Goal: Find specific page/section: Find specific page/section

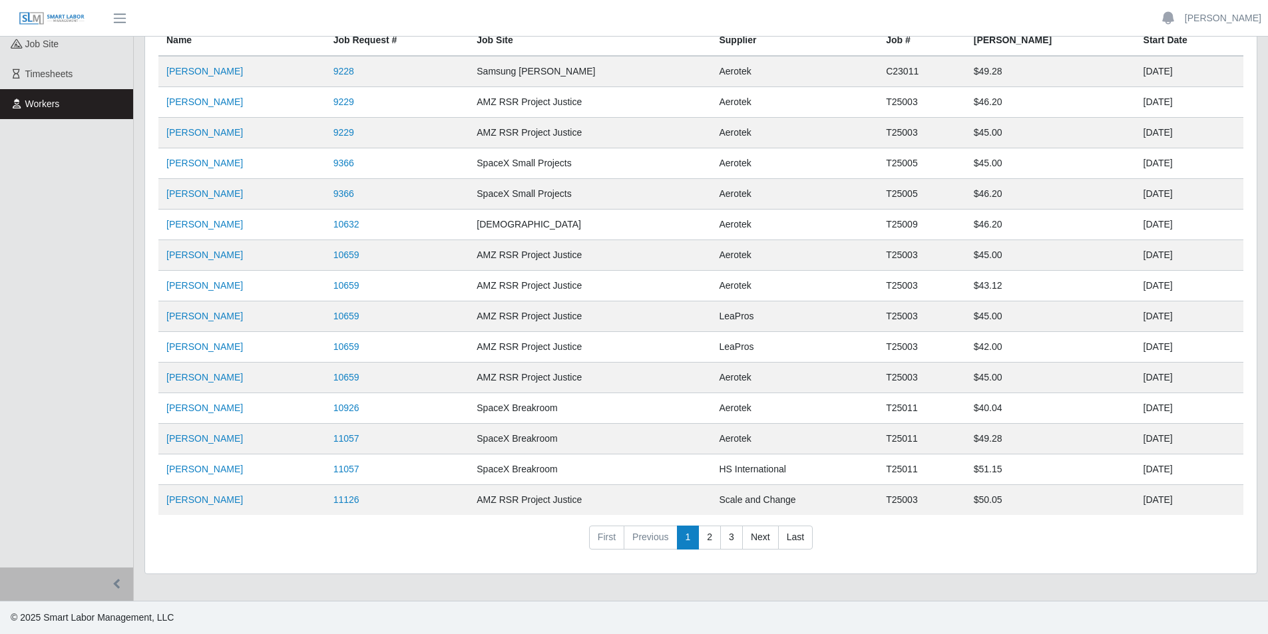
scroll to position [128, 0]
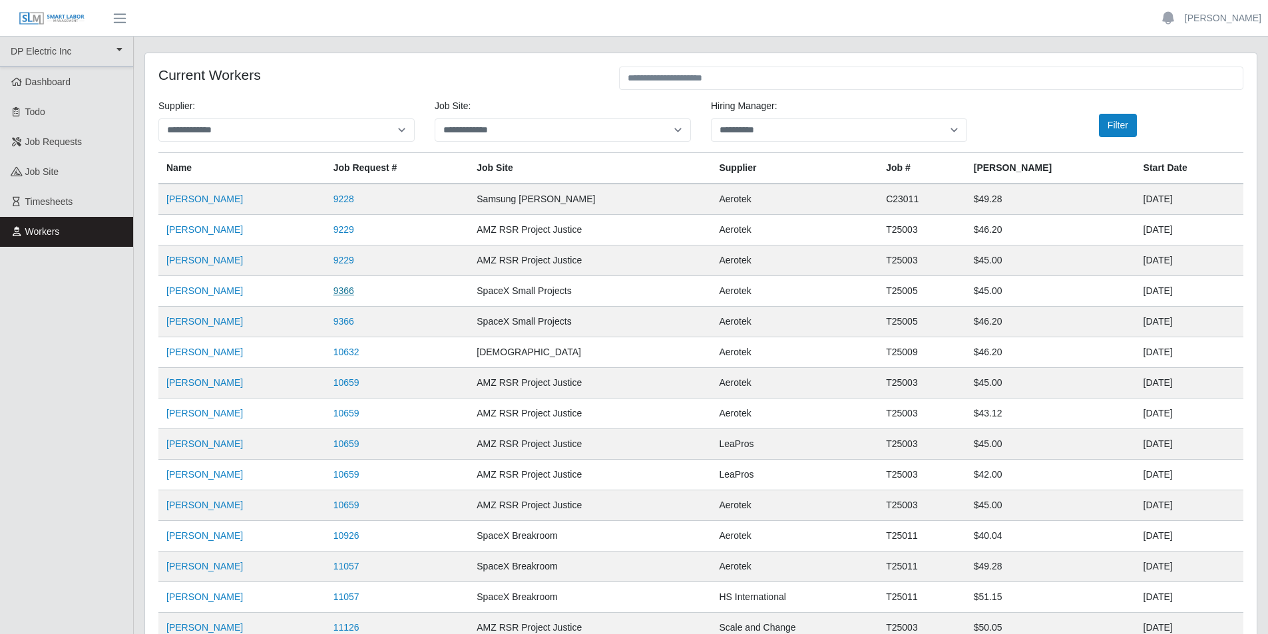
scroll to position [128, 0]
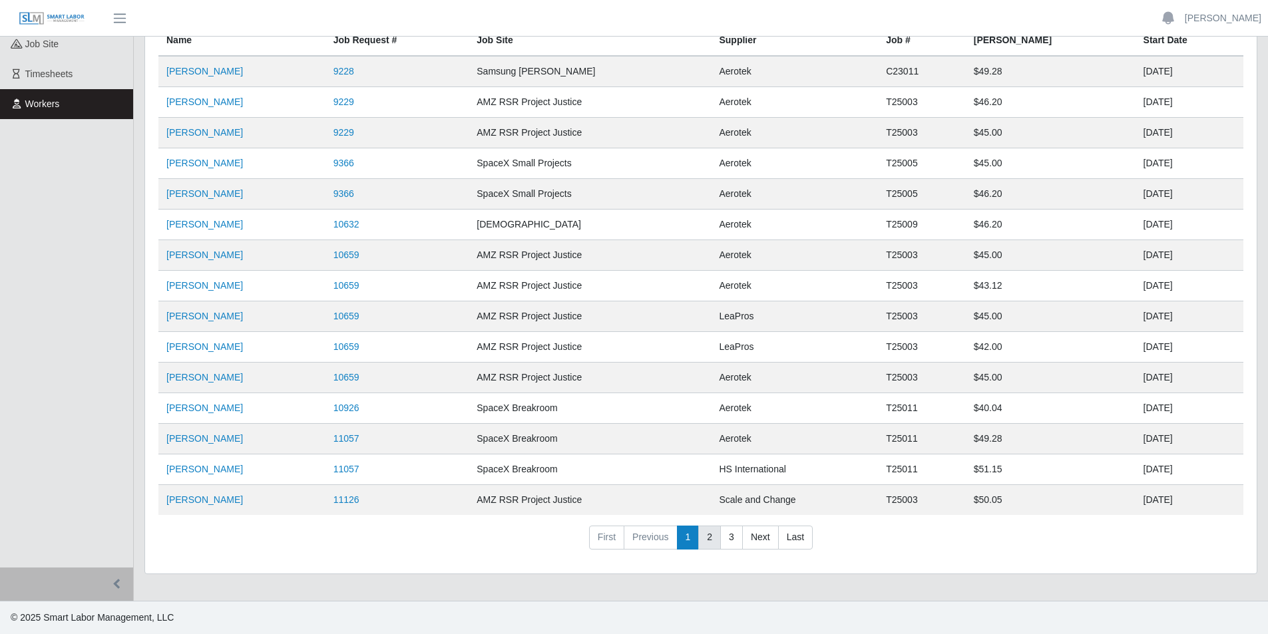
click at [714, 538] on link "2" at bounding box center [709, 538] width 23 height 24
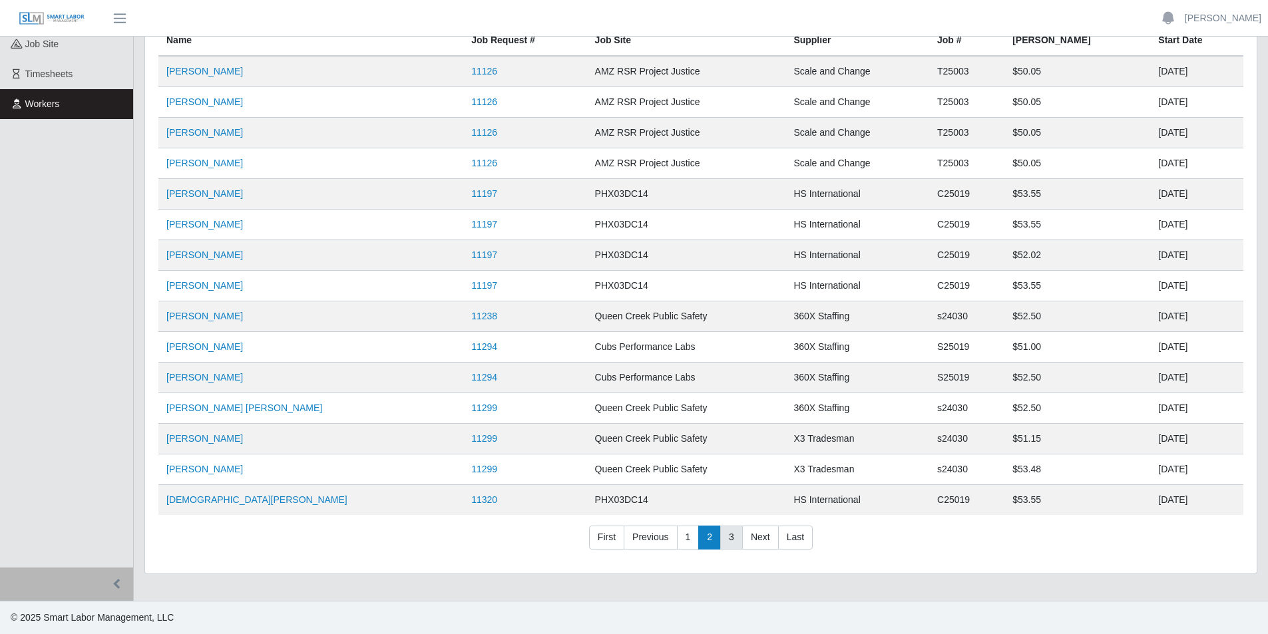
click at [726, 541] on link "3" at bounding box center [731, 538] width 23 height 24
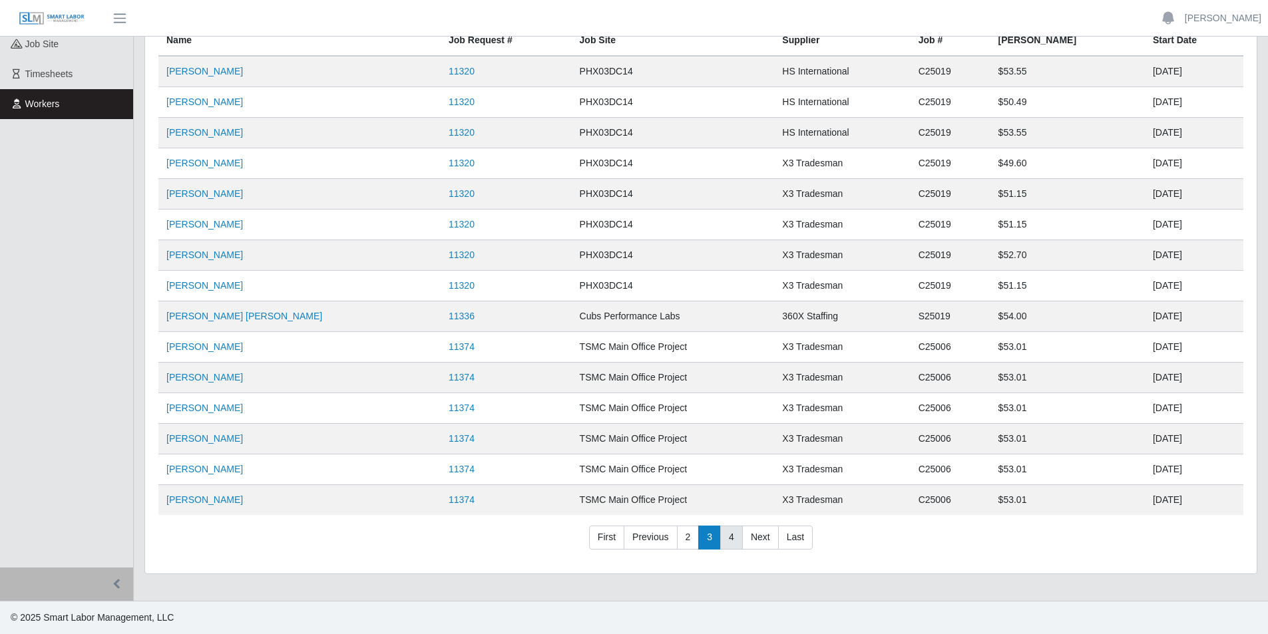
click at [727, 544] on link "4" at bounding box center [731, 538] width 23 height 24
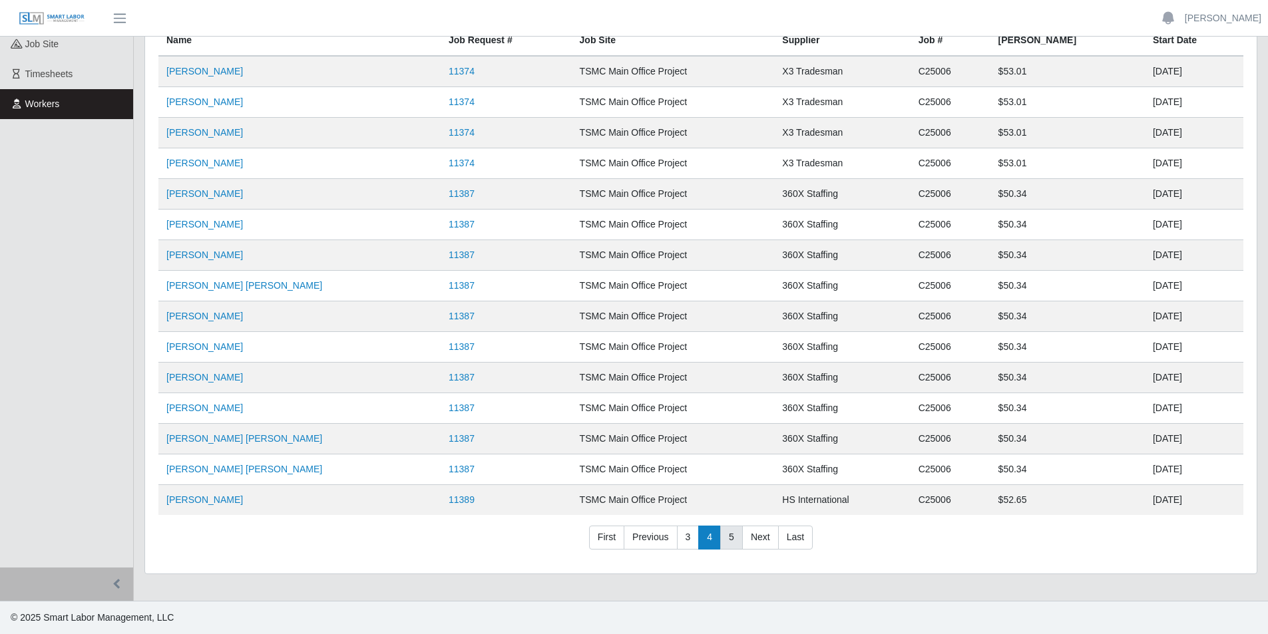
click at [728, 541] on link "5" at bounding box center [731, 538] width 23 height 24
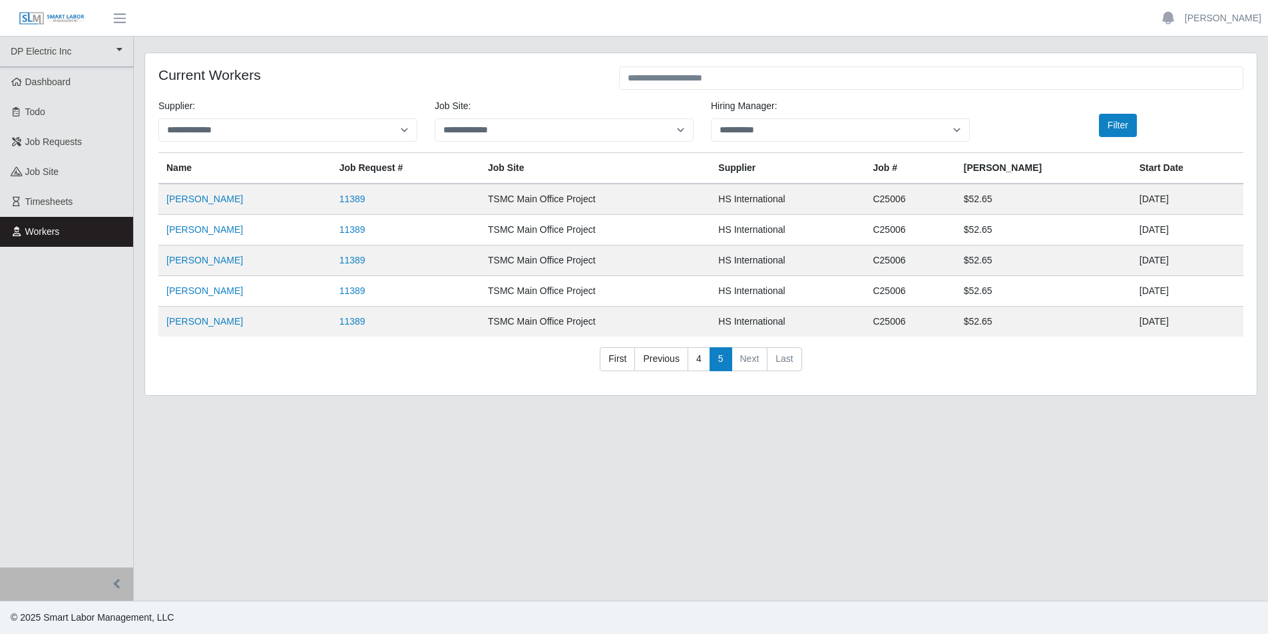
scroll to position [0, 0]
click at [604, 355] on nav "First Previous 4 5 Next Last" at bounding box center [705, 365] width 1095 height 35
click at [614, 359] on link "First" at bounding box center [622, 360] width 35 height 24
